Goal: Check status: Check status

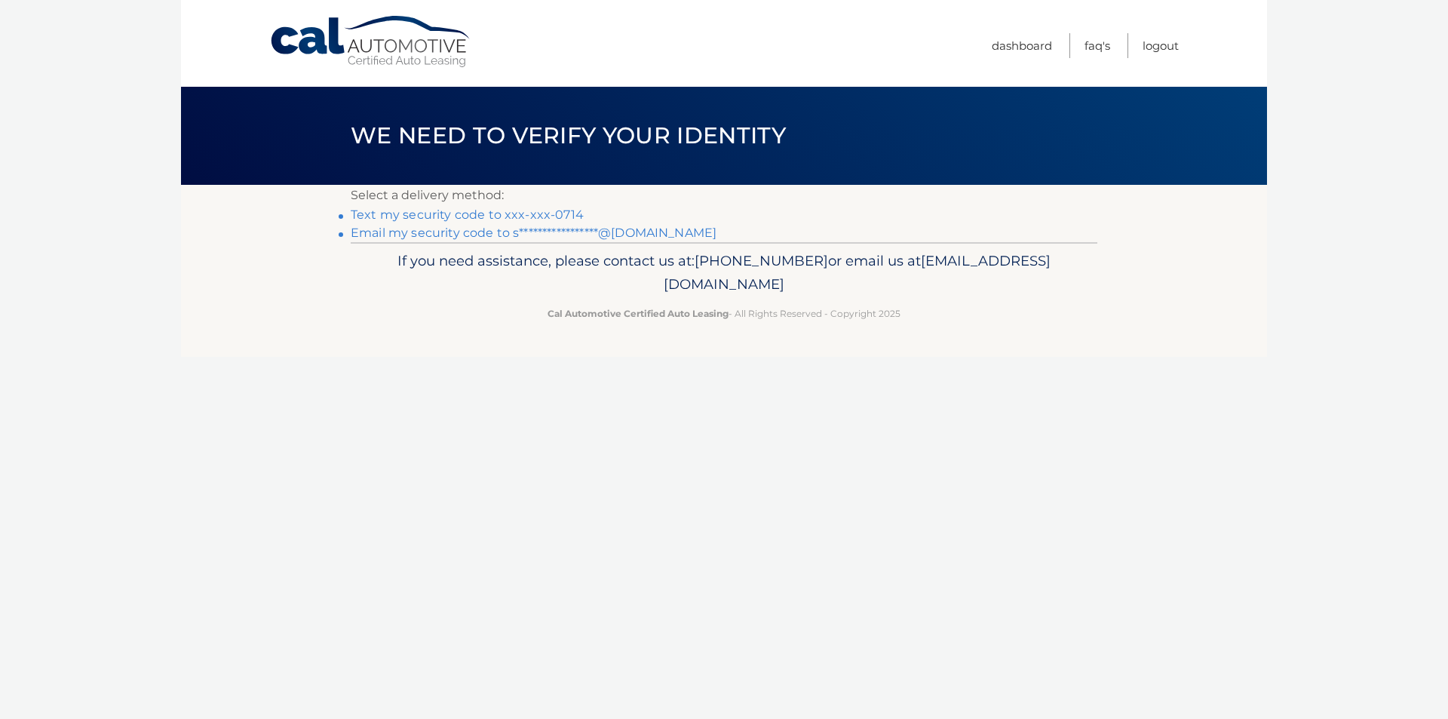
click at [549, 211] on link "Text my security code to xxx-xxx-0714" at bounding box center [467, 214] width 233 height 14
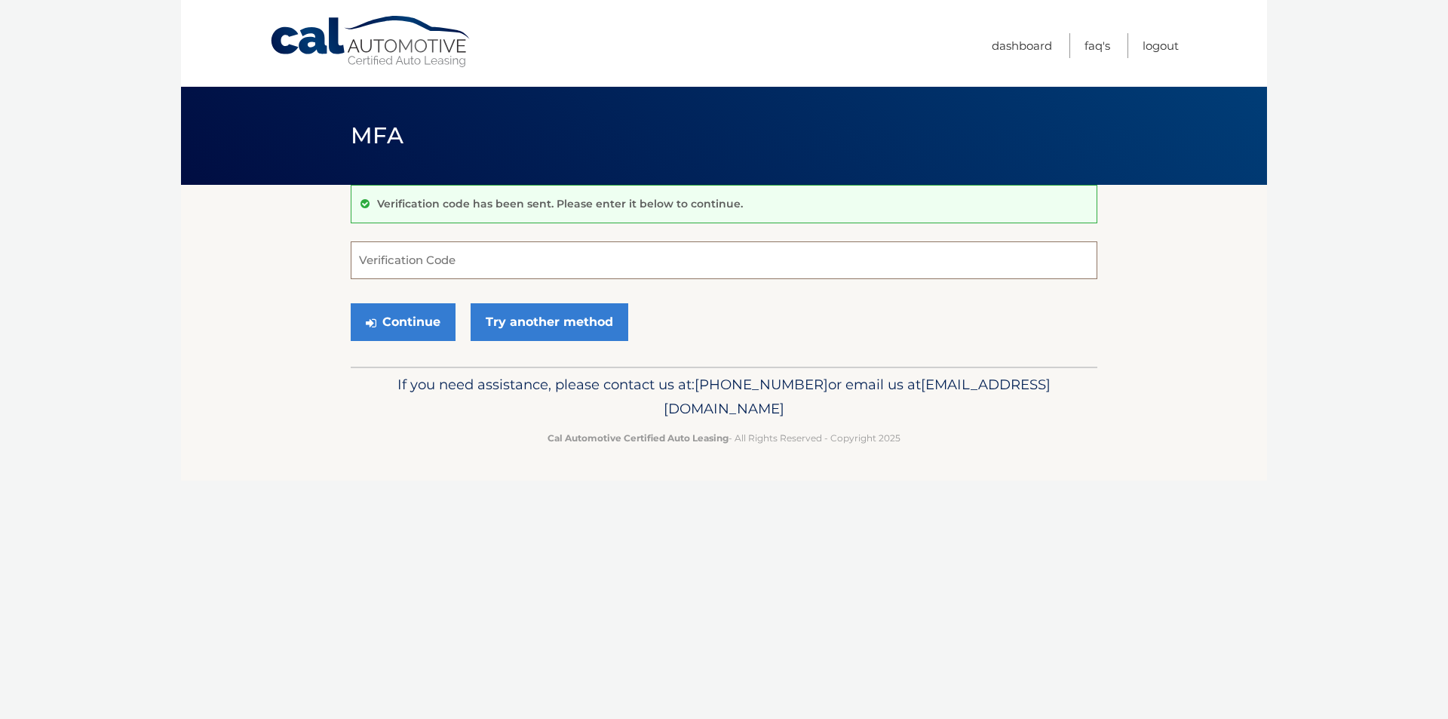
click at [455, 266] on input "Verification Code" at bounding box center [724, 260] width 746 height 38
type input "004478"
click at [437, 320] on button "Continue" at bounding box center [403, 322] width 105 height 38
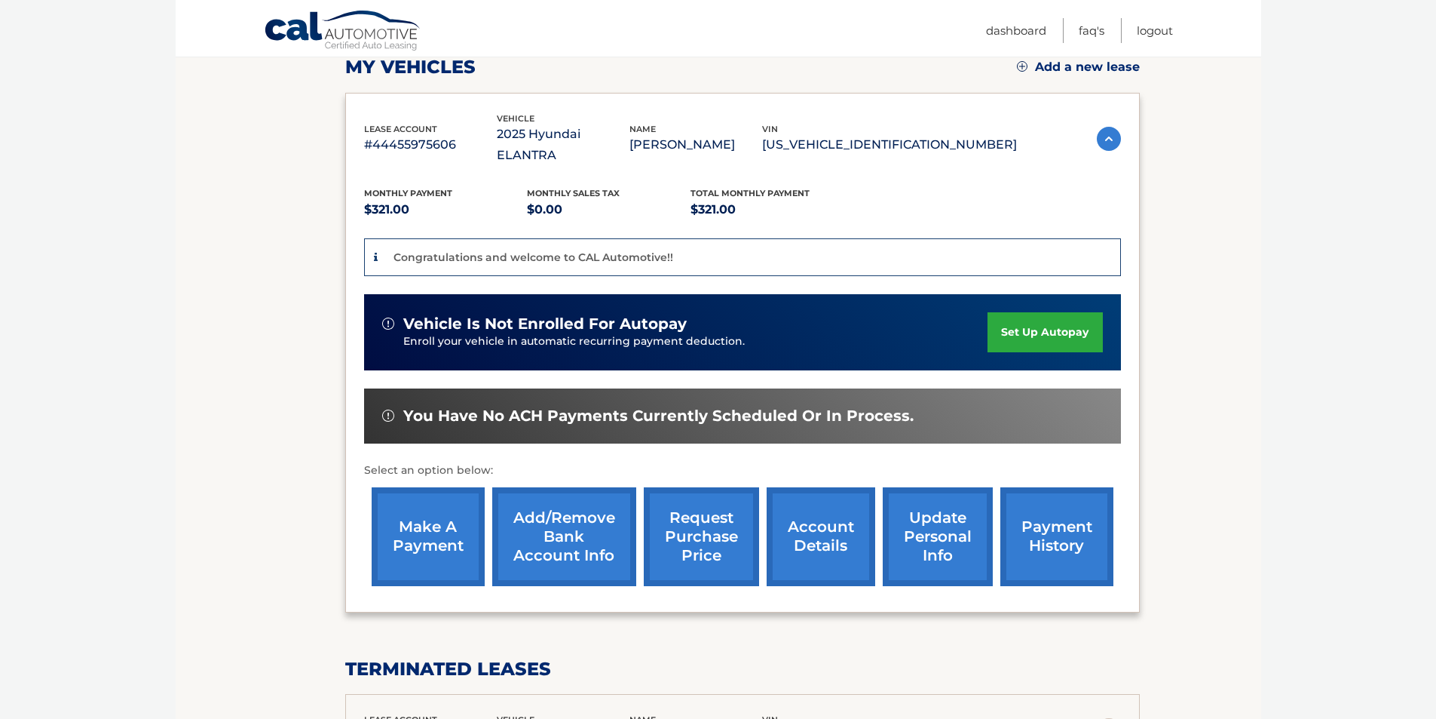
scroll to position [226, 0]
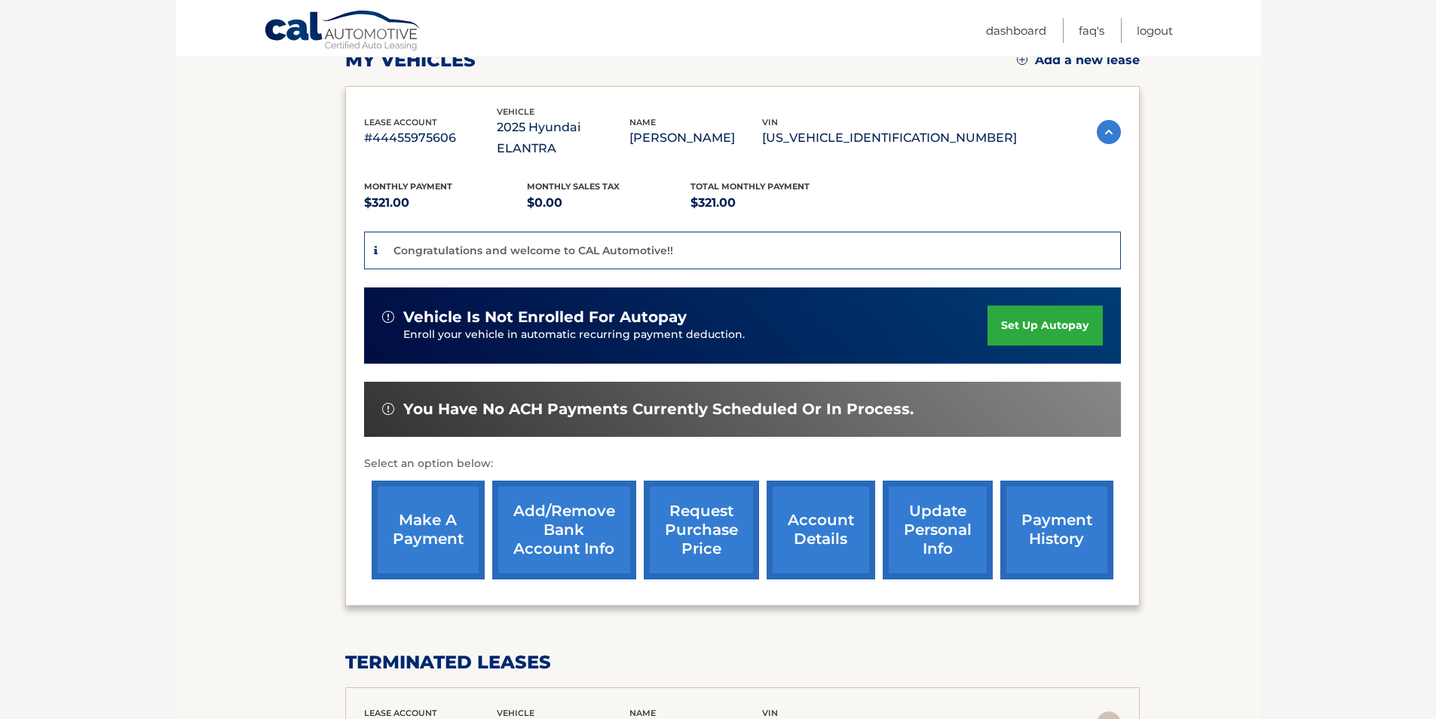
click at [822, 504] on link "account details" at bounding box center [821, 529] width 109 height 99
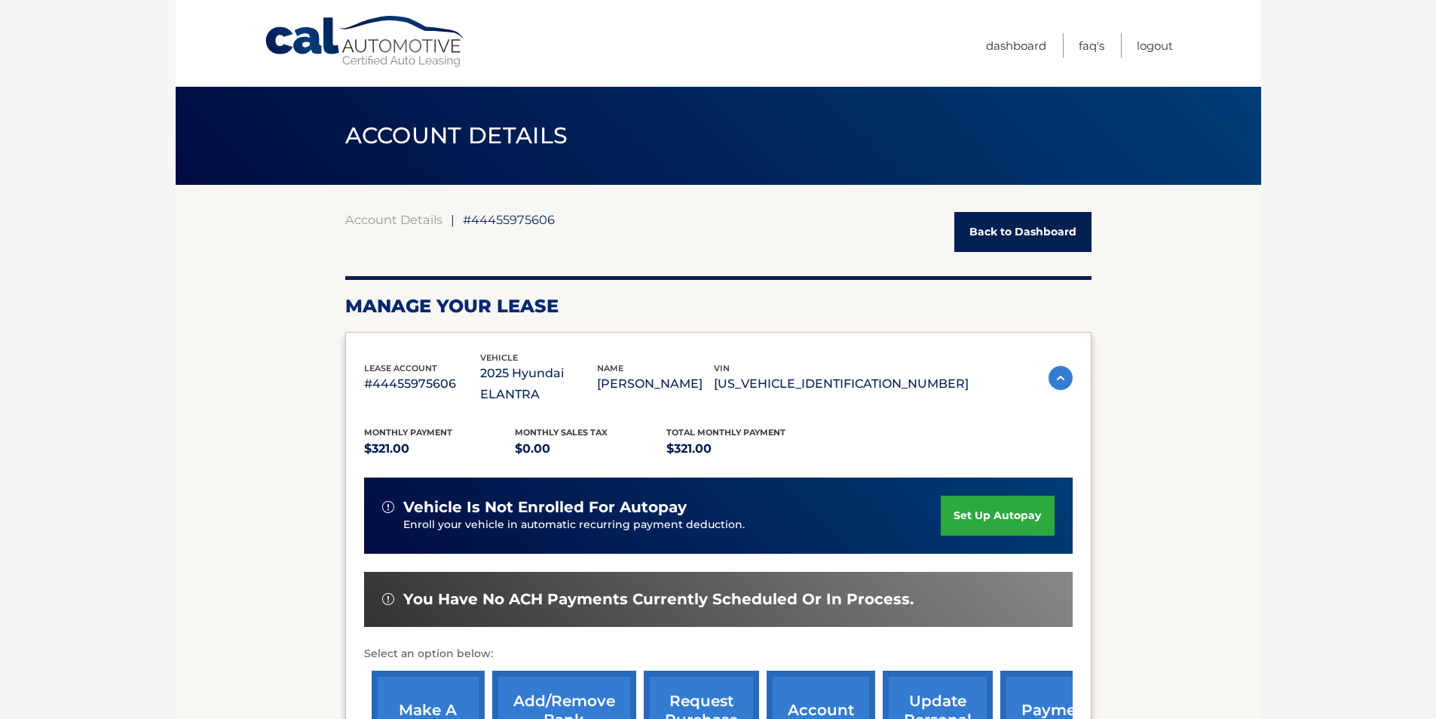
scroll to position [302, 0]
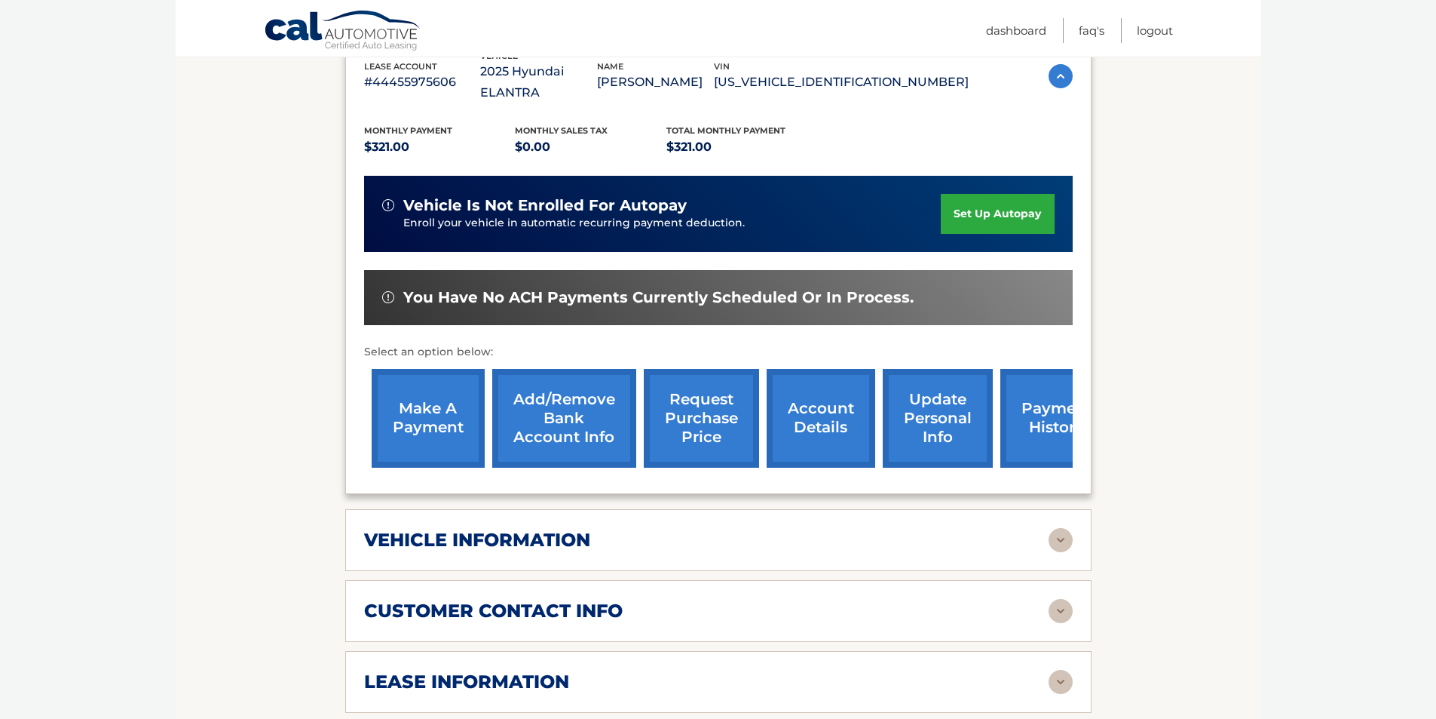
click at [645, 536] on div "vehicle information vehicle Year [DATE] vehicle make Hyundai vehicle model ELAN…" at bounding box center [718, 540] width 746 height 62
click at [1057, 528] on img at bounding box center [1061, 540] width 24 height 24
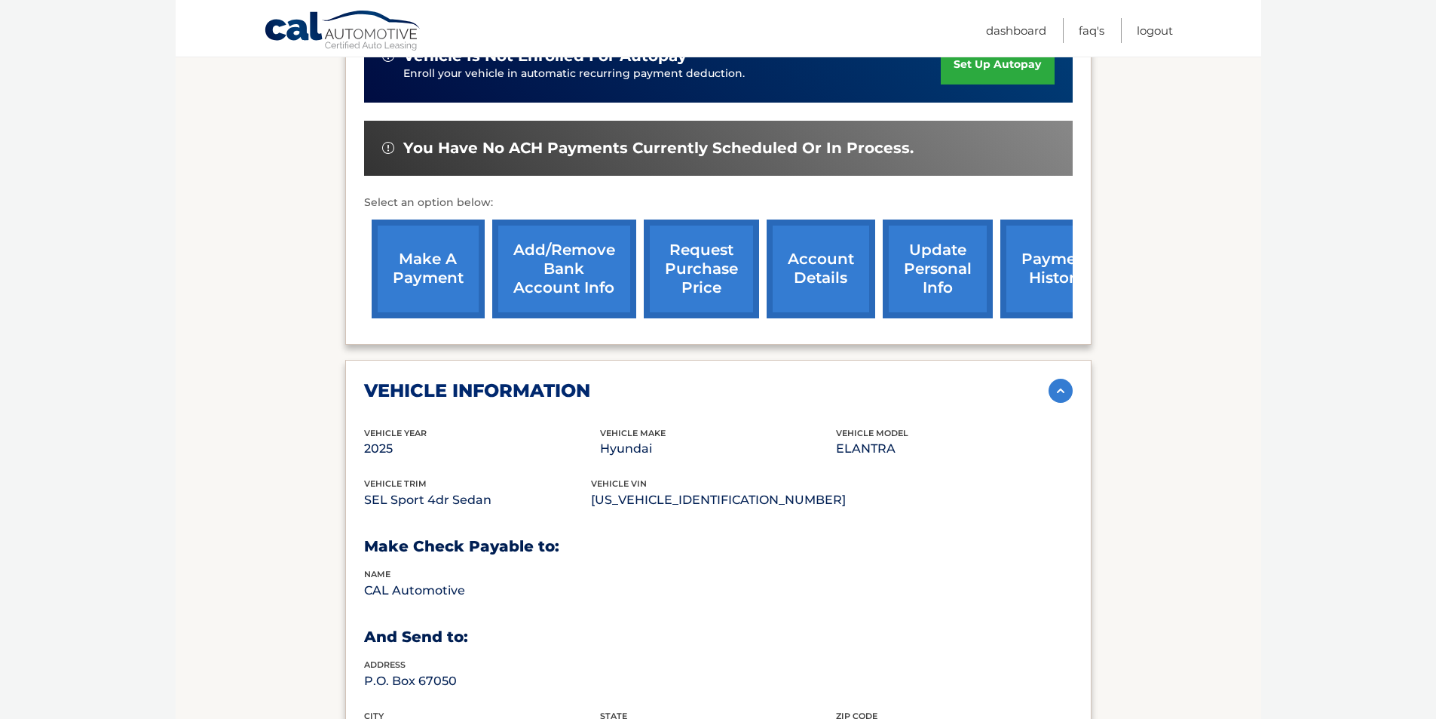
scroll to position [452, 0]
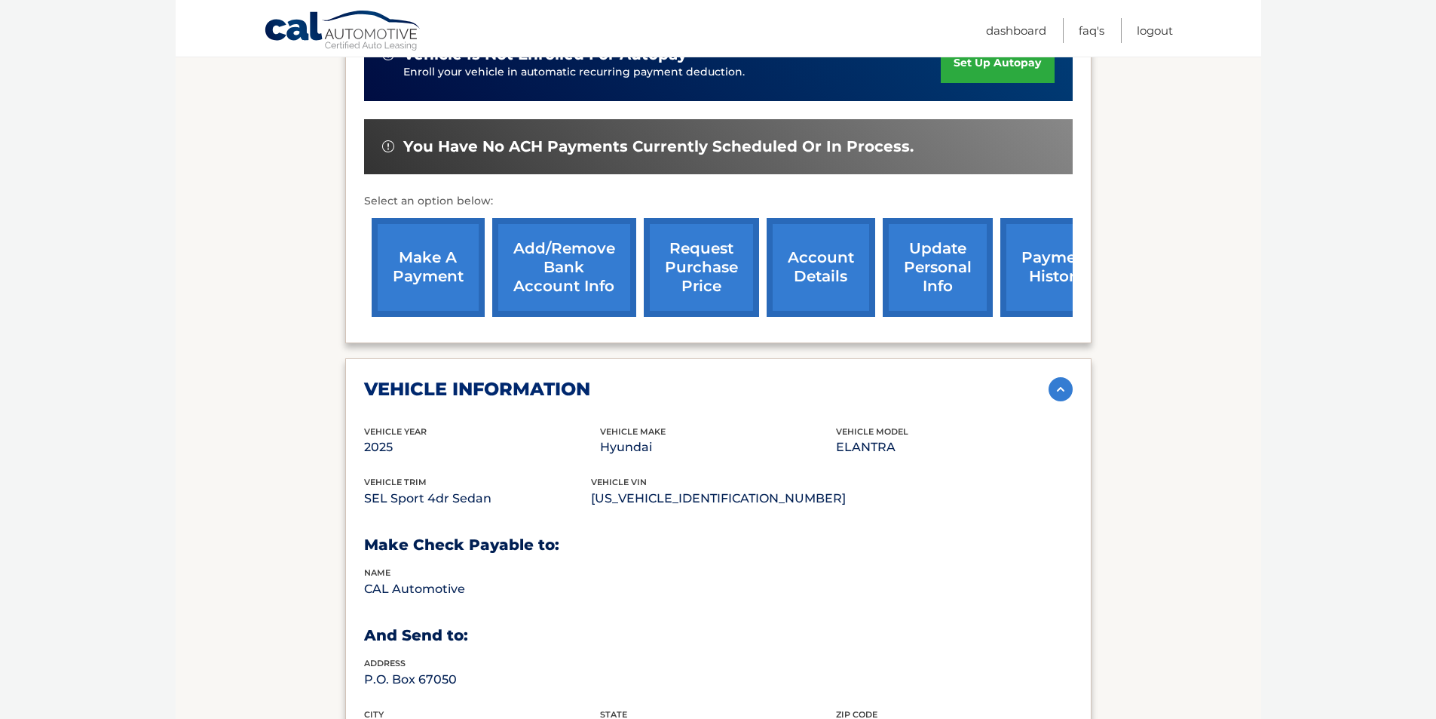
drag, startPoint x: 492, startPoint y: 479, endPoint x: 358, endPoint y: 479, distance: 133.5
click at [358, 479] on div "vehicle information vehicle Year [DATE] vehicle make Hyundai vehicle model ELAN…" at bounding box center [718, 567] width 746 height 419
copy p "SEL Sport 4dr Sedan"
